Goal: Check status: Check status

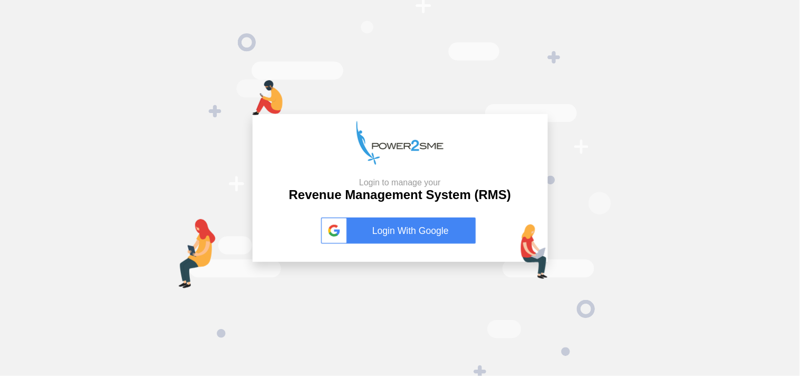
click at [415, 240] on link "Login With Google" at bounding box center [400, 230] width 158 height 26
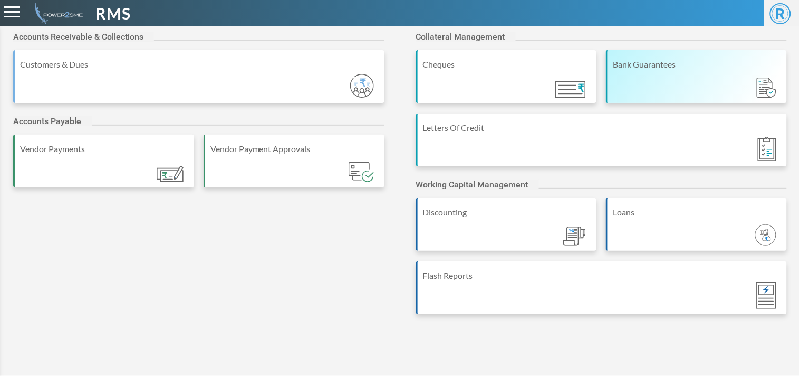
click at [689, 52] on div "Bank Guarantees" at bounding box center [696, 76] width 181 height 53
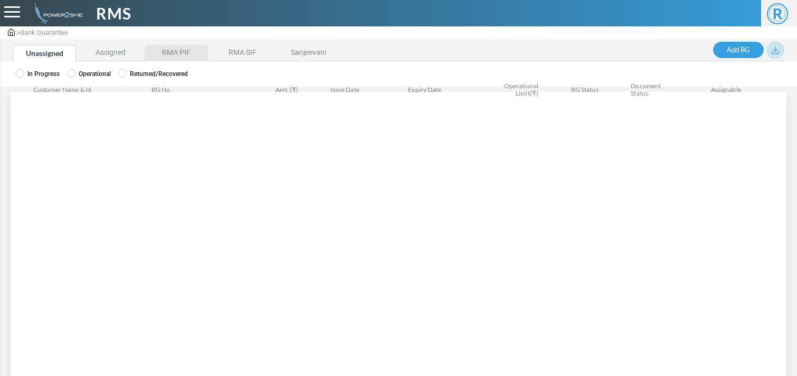
click at [177, 49] on li "RMA PIF" at bounding box center [176, 53] width 63 height 16
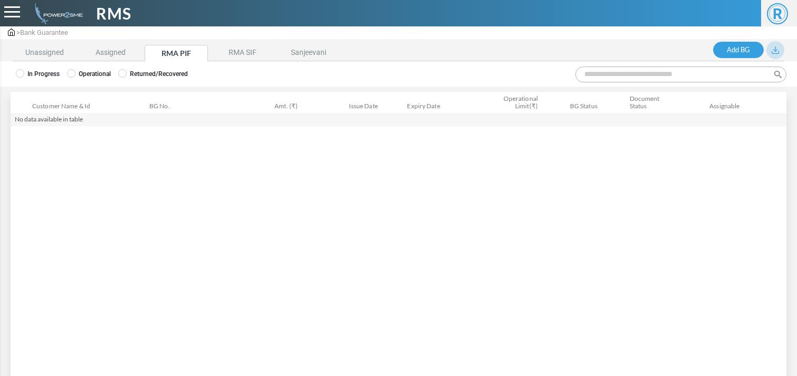
click at [96, 75] on label "Operational" at bounding box center [89, 73] width 44 height 9
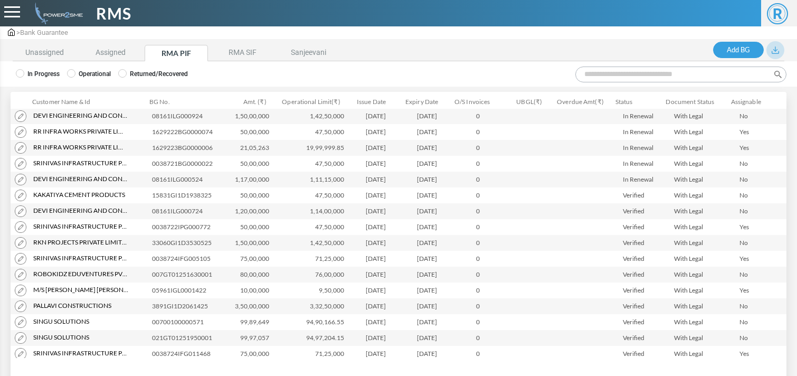
click at [636, 71] on input "Search:" at bounding box center [680, 74] width 211 height 16
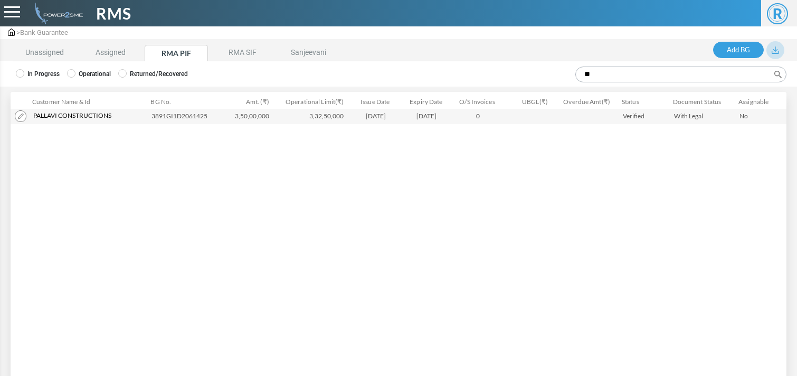
type input "**"
